Goal: Browse casually

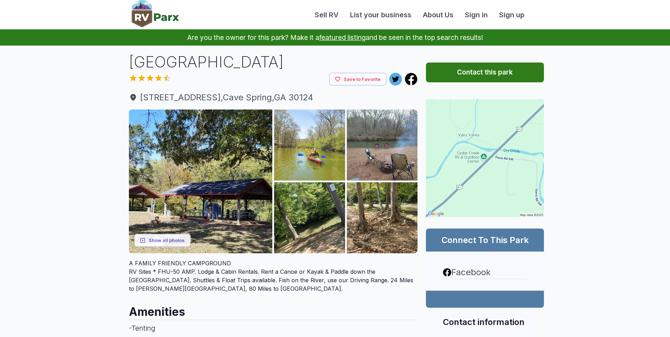
click at [289, 151] on img at bounding box center [309, 144] width 71 height 71
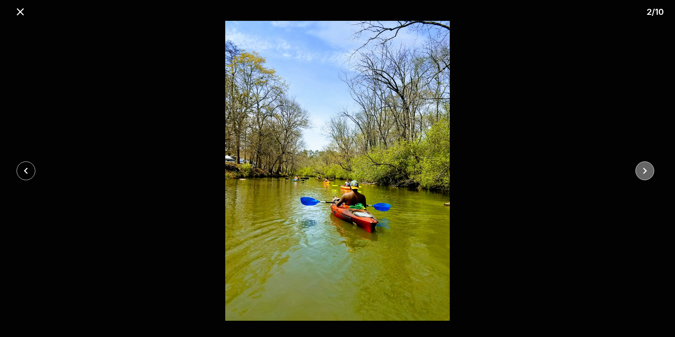
click at [644, 171] on icon "close" at bounding box center [645, 171] width 12 height 12
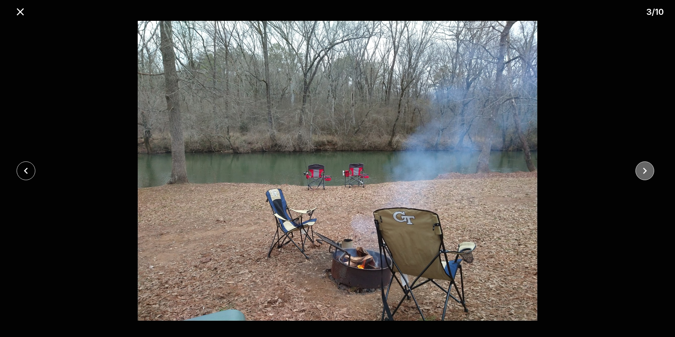
click at [644, 171] on icon "close" at bounding box center [645, 171] width 12 height 12
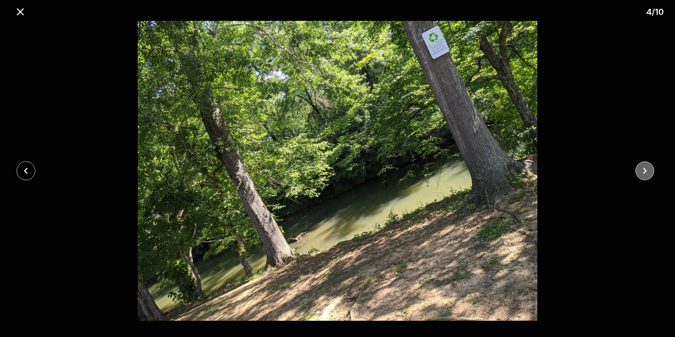
click at [644, 171] on icon "close" at bounding box center [645, 171] width 12 height 12
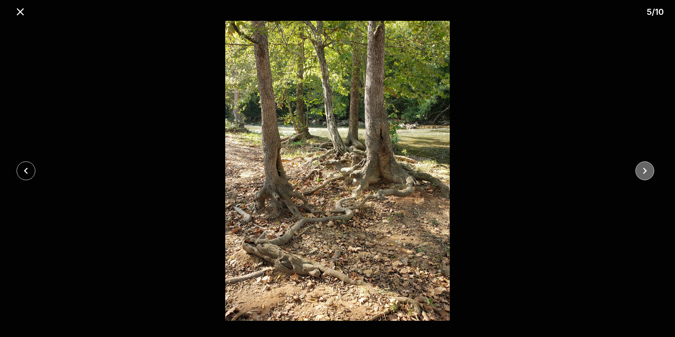
click at [644, 171] on icon "close" at bounding box center [645, 171] width 12 height 12
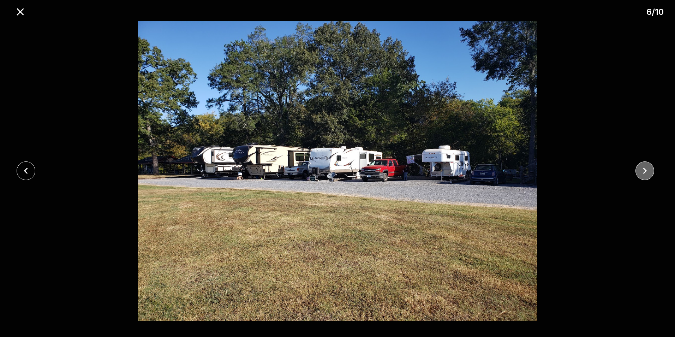
click at [644, 171] on icon "close" at bounding box center [645, 171] width 12 height 12
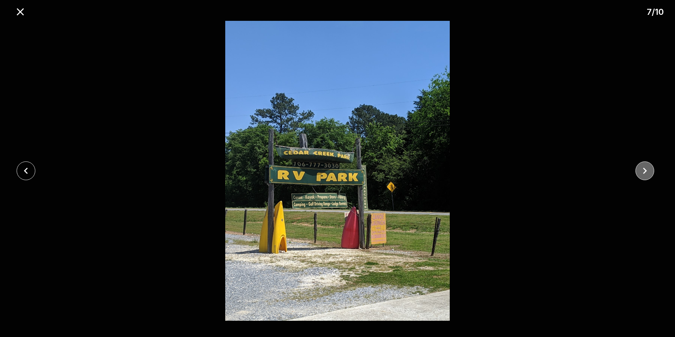
click at [644, 171] on icon "close" at bounding box center [645, 171] width 12 height 12
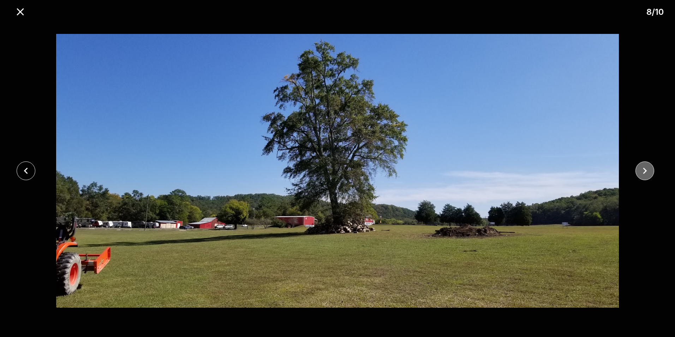
click at [644, 171] on icon "close" at bounding box center [645, 171] width 12 height 12
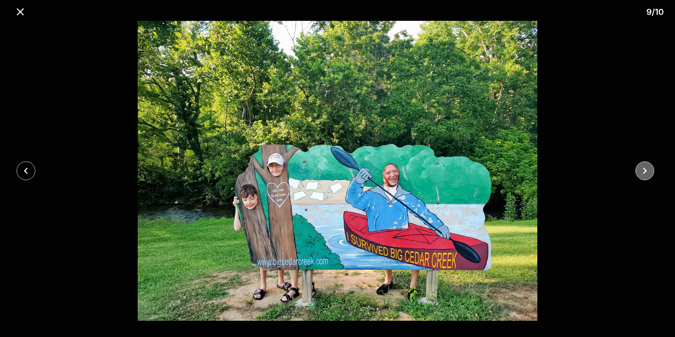
click at [644, 171] on icon "close" at bounding box center [645, 171] width 12 height 12
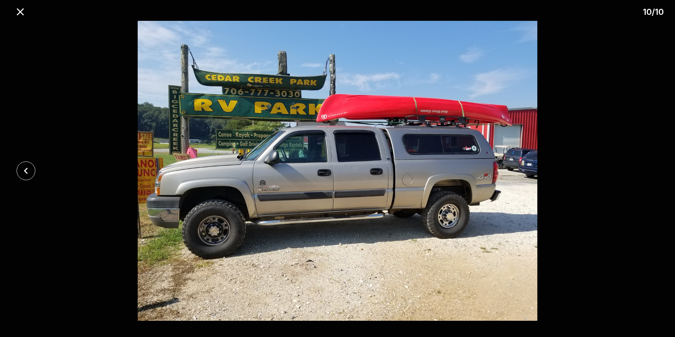
click at [644, 171] on div at bounding box center [337, 171] width 675 height 300
click at [20, 14] on icon "close" at bounding box center [20, 12] width 12 height 12
